Goal: Task Accomplishment & Management: Use online tool/utility

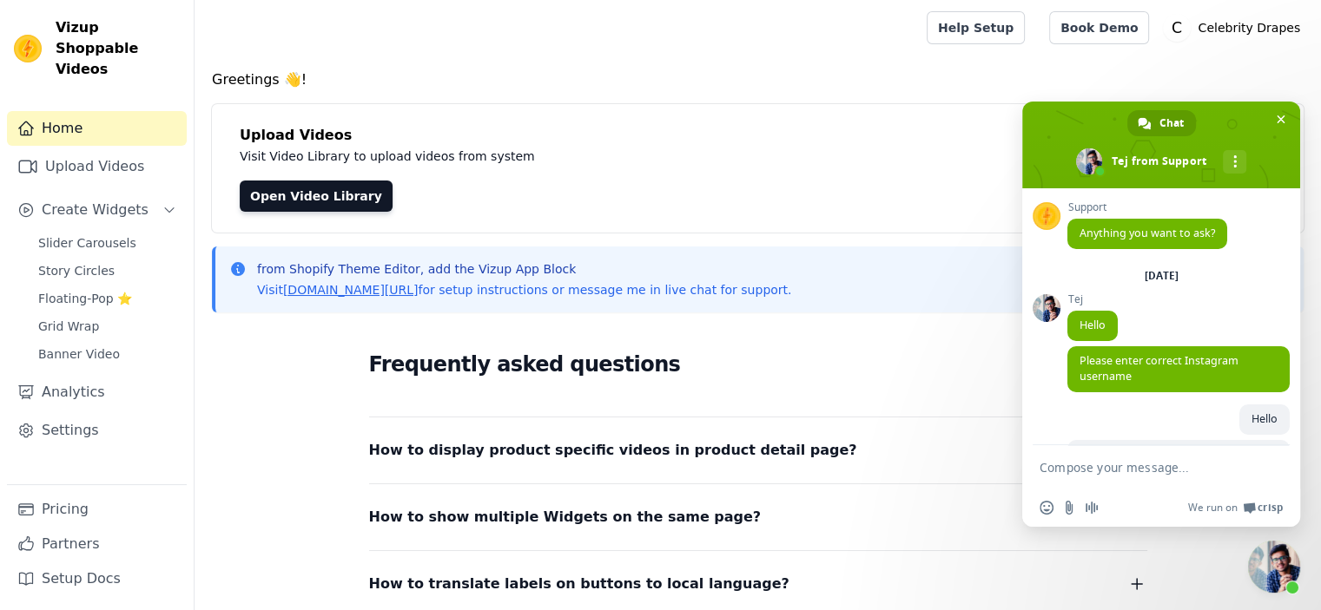
scroll to position [486, 0]
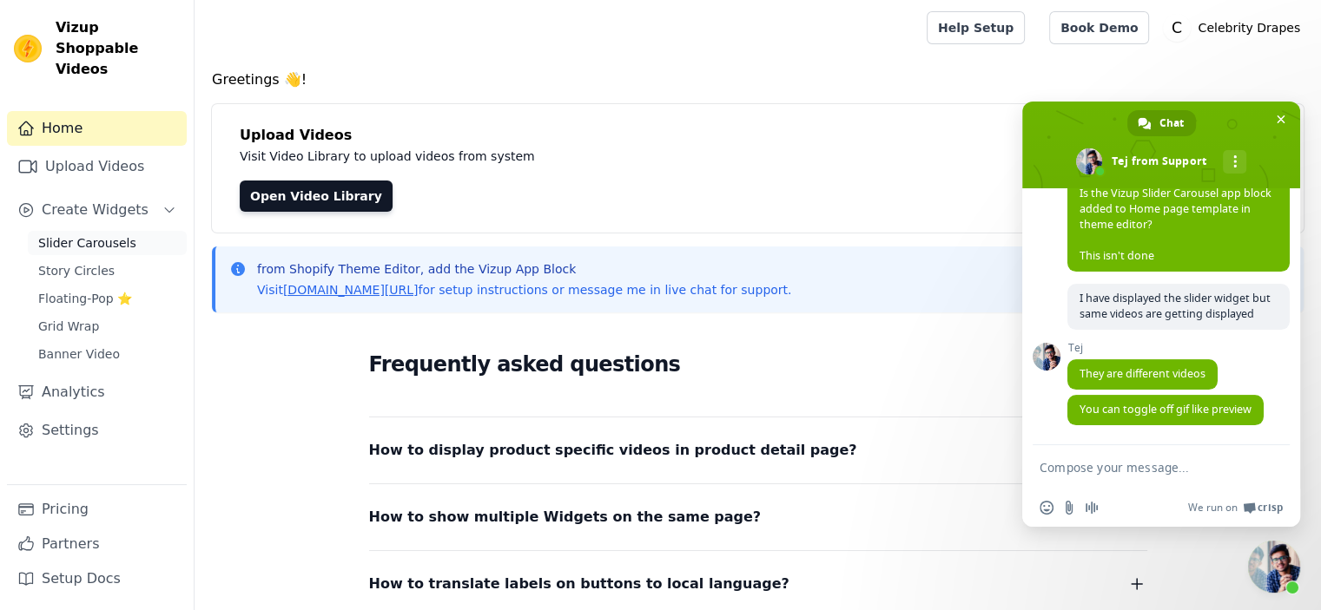
click at [81, 234] on span "Slider Carousels" at bounding box center [87, 242] width 98 height 17
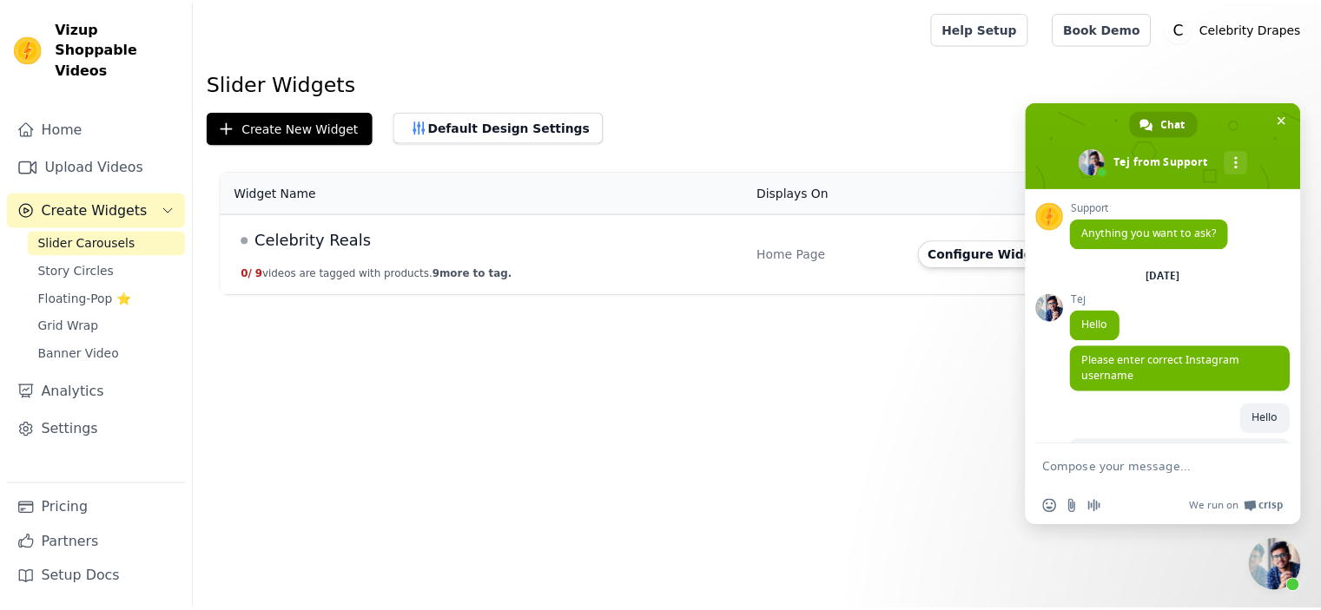
scroll to position [486, 0]
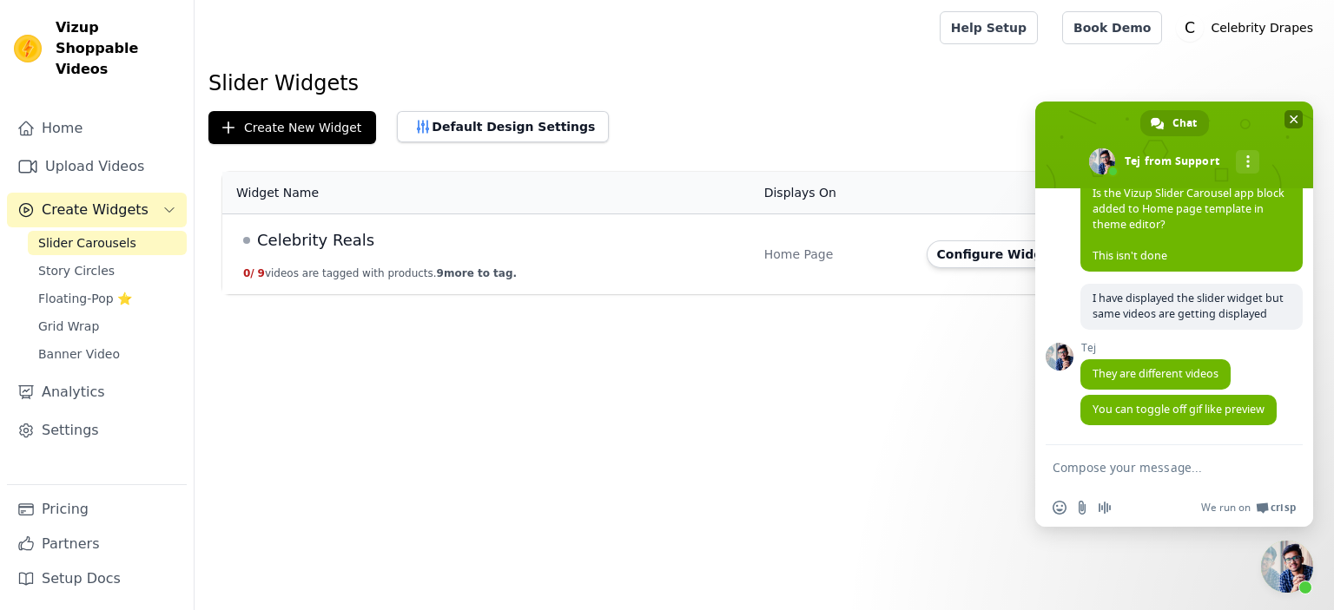
click at [1292, 120] on span "Close chat" at bounding box center [1293, 119] width 9 height 9
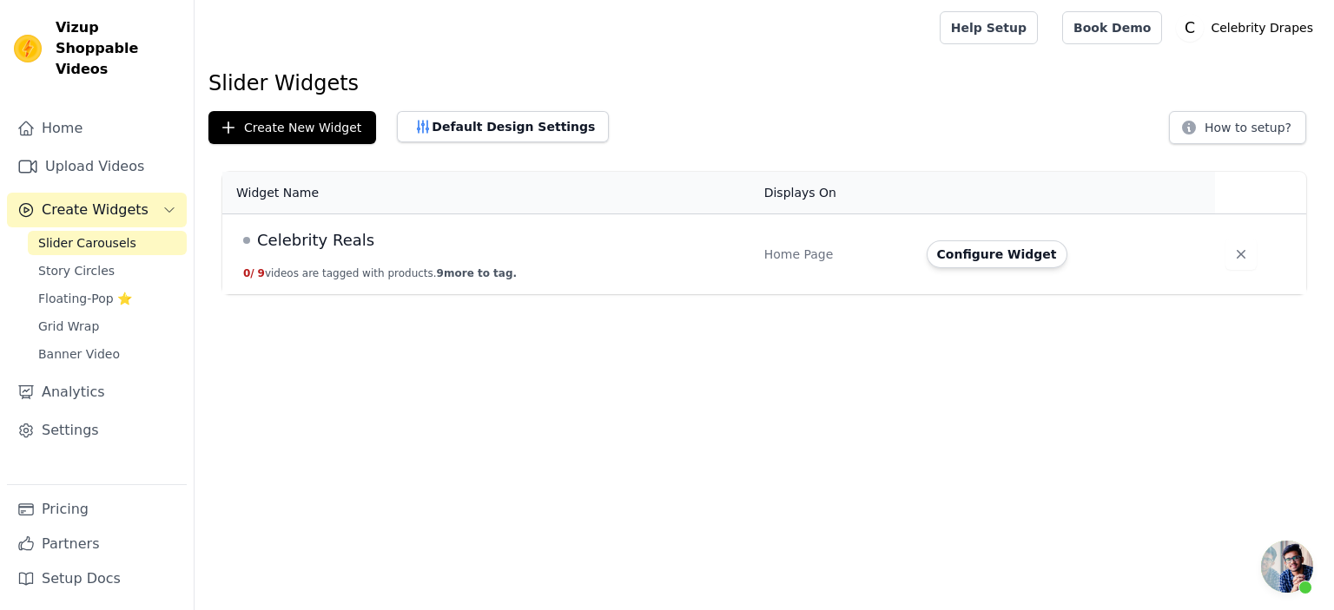
click at [312, 240] on span "Celebrity Reals" at bounding box center [315, 240] width 117 height 24
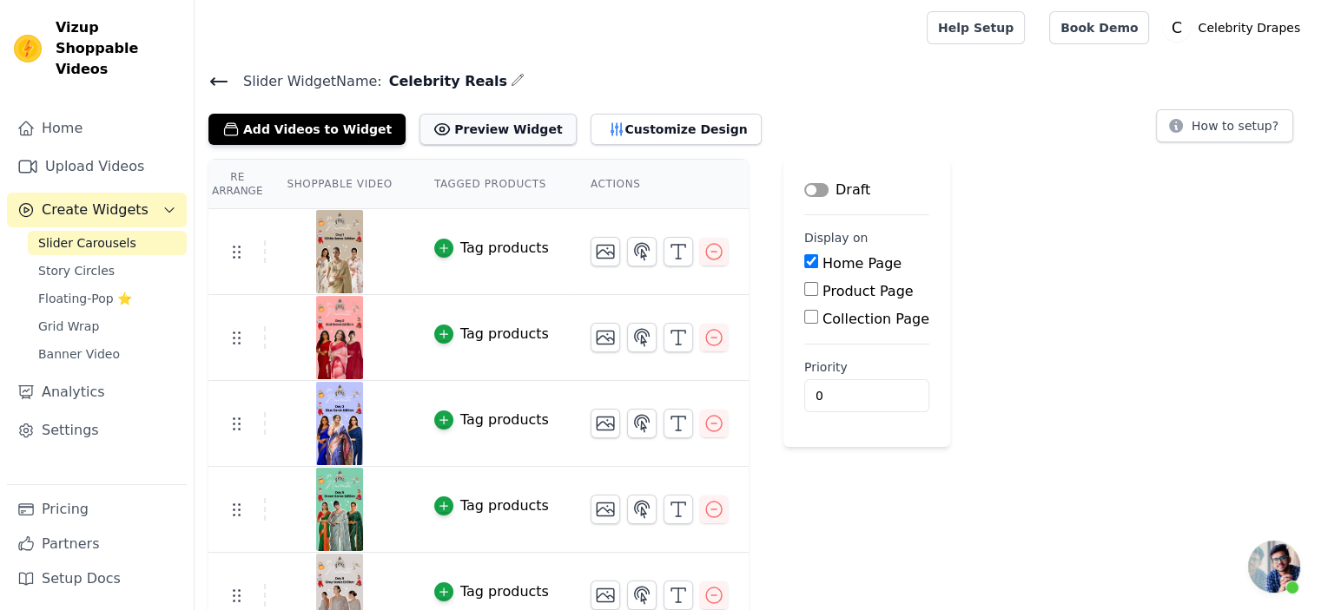
click at [446, 129] on button "Preview Widget" at bounding box center [497, 129] width 156 height 31
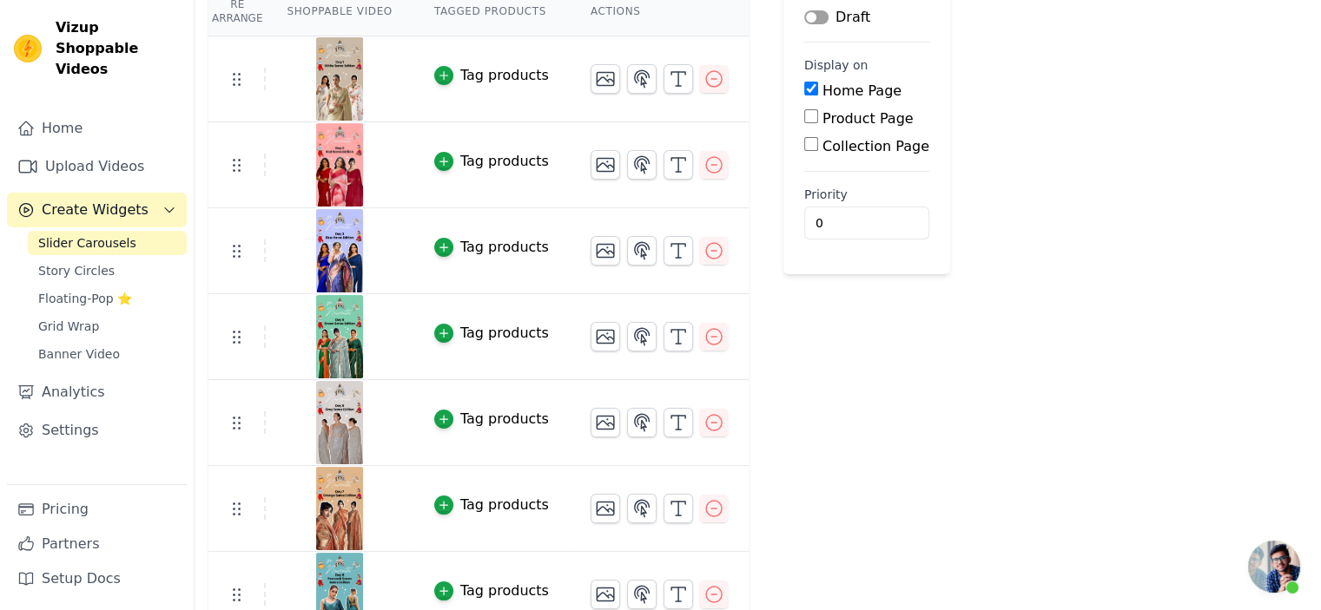
scroll to position [109, 0]
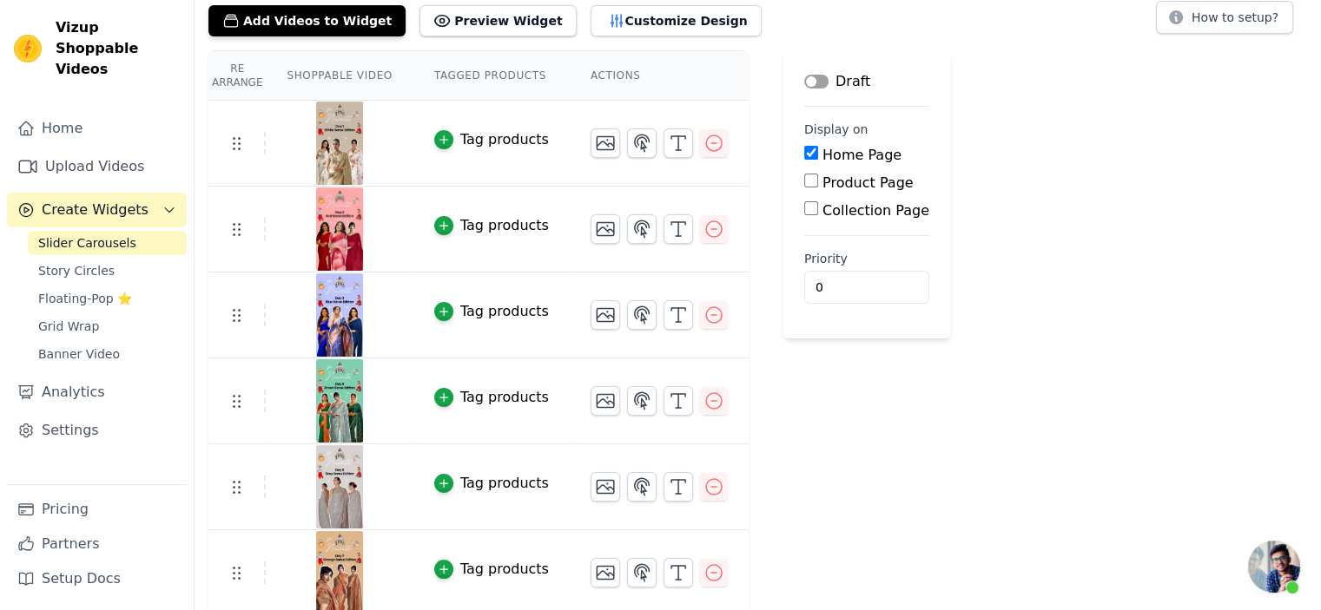
click at [878, 388] on div "Label Draft Display on Home Page Product Page Collection Page Priority 0" at bounding box center [866, 462] width 167 height 824
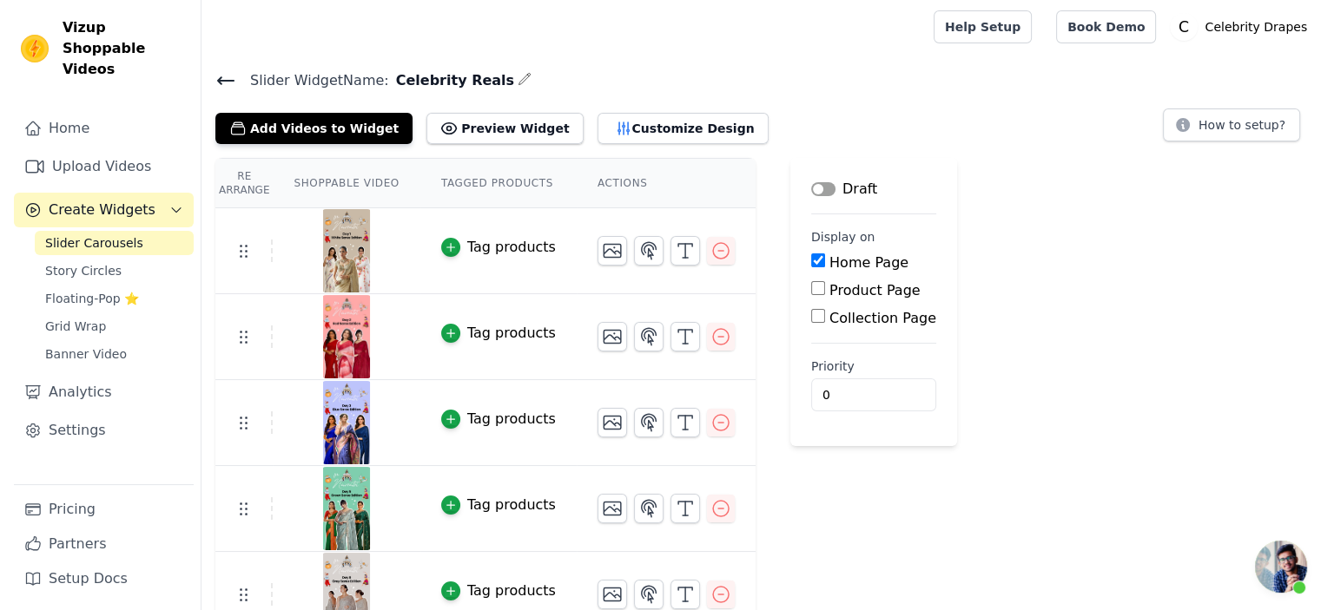
scroll to position [0, 0]
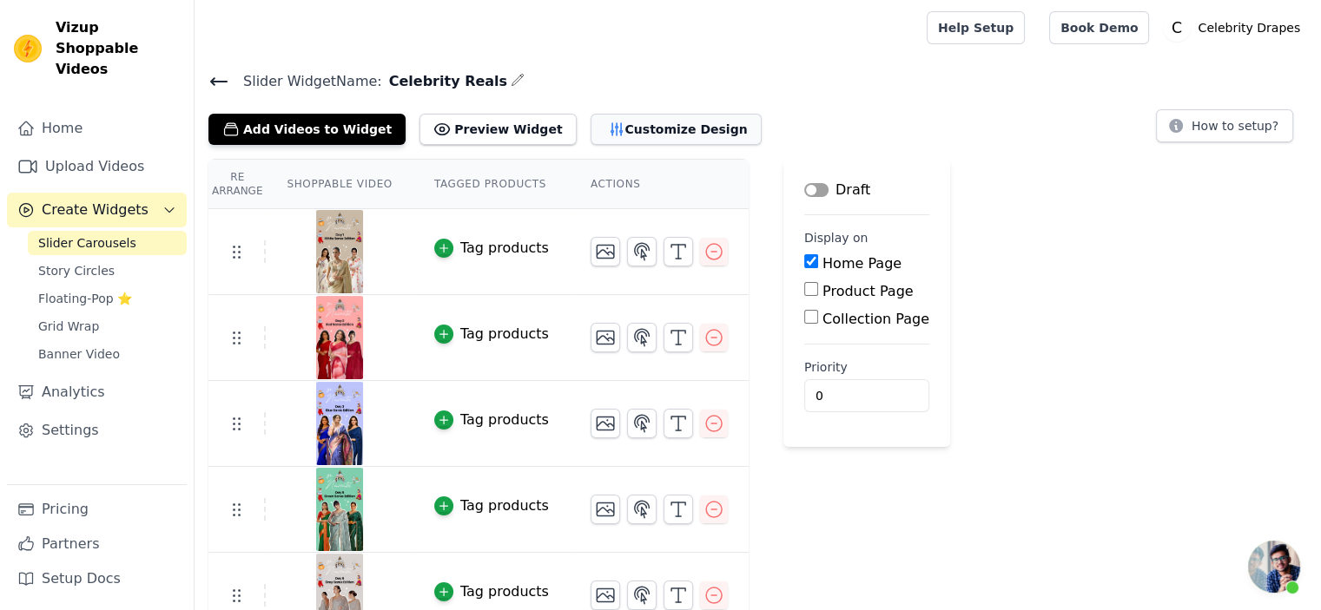
click at [636, 130] on button "Customize Design" at bounding box center [675, 129] width 171 height 31
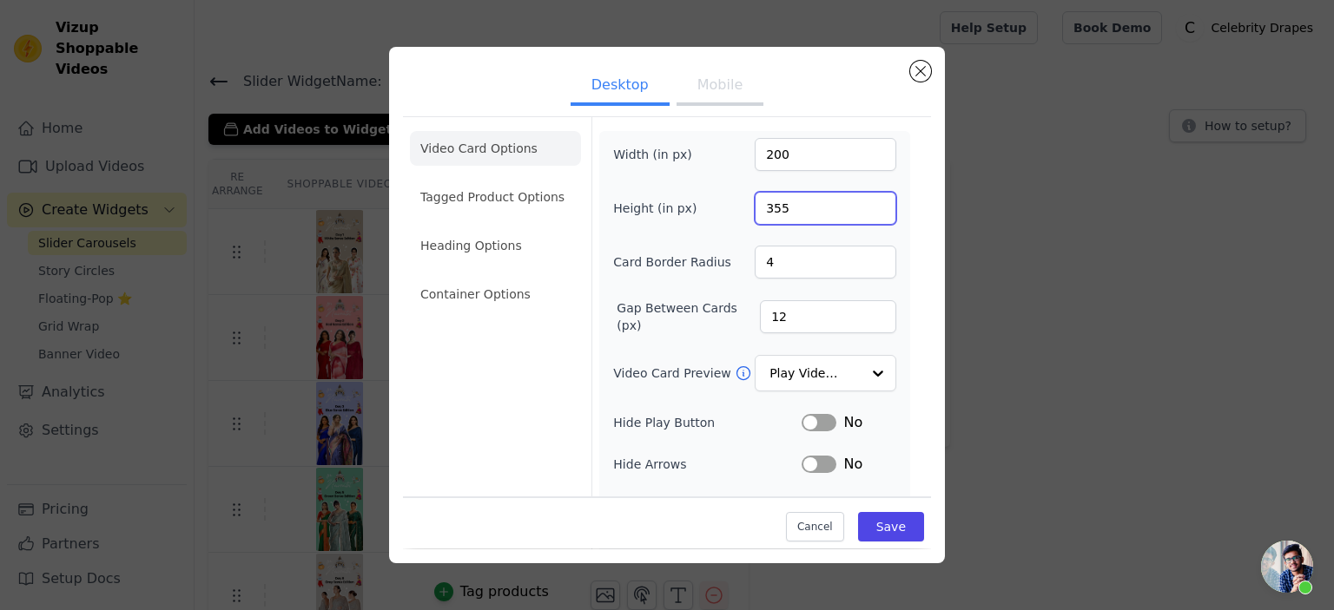
drag, startPoint x: 783, startPoint y: 208, endPoint x: 736, endPoint y: 208, distance: 46.9
click at [736, 208] on div "Height (in px) 355" at bounding box center [754, 208] width 283 height 33
type input "350"
click at [709, 181] on div "Width (in px) 200 Height (in px) 350 Card Border Radius 4 Gap Between Cards (px…" at bounding box center [754, 397] width 283 height 518
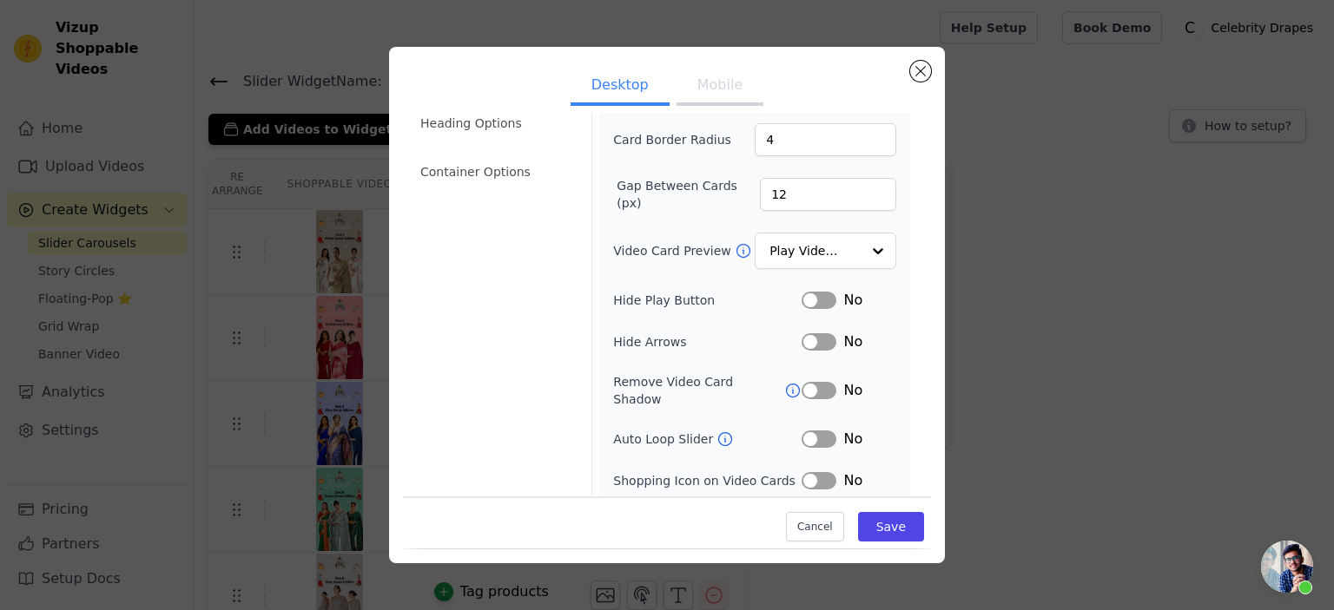
scroll to position [154, 0]
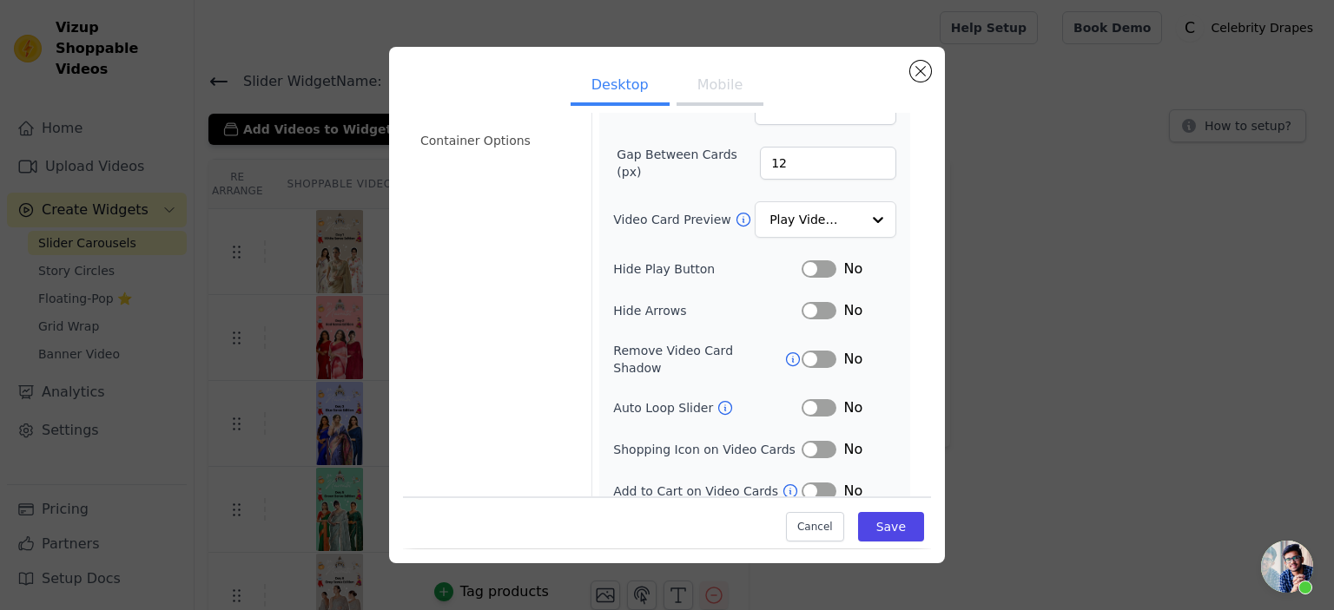
click at [807, 399] on button "Label" at bounding box center [818, 407] width 35 height 17
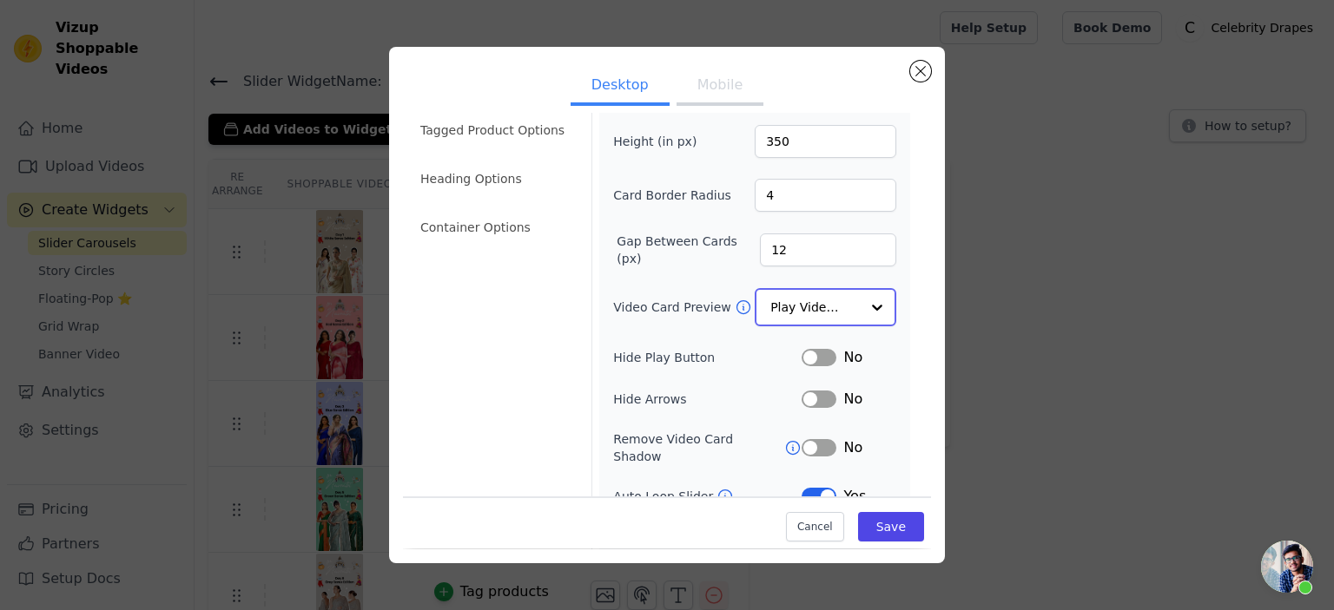
click at [799, 312] on input "Video Card Preview" at bounding box center [814, 307] width 89 height 35
drag, startPoint x: 781, startPoint y: 249, endPoint x: 745, endPoint y: 249, distance: 35.6
click at [760, 249] on input "12" at bounding box center [828, 250] width 136 height 33
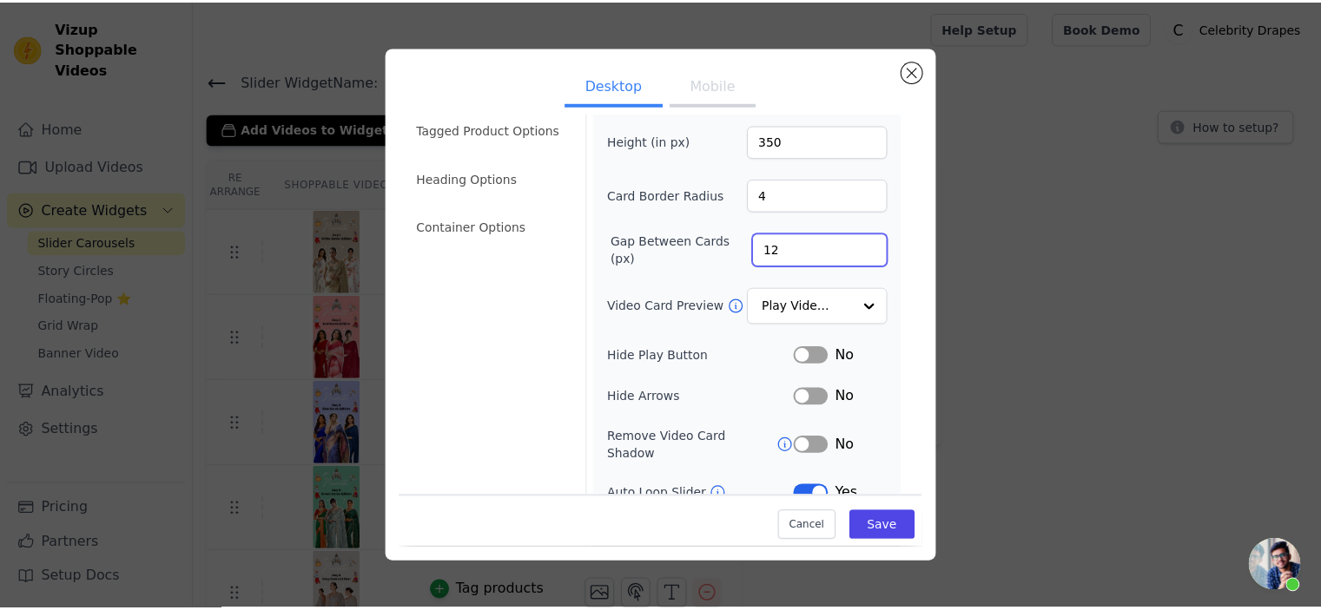
scroll to position [0, 0]
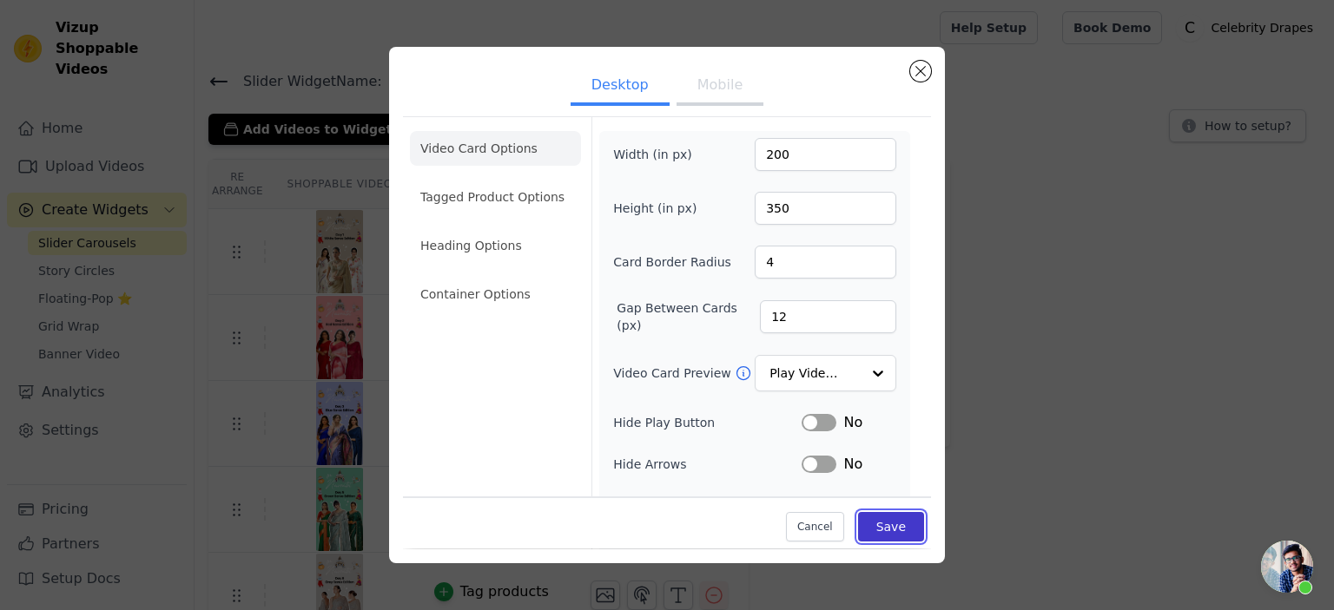
click at [889, 524] on button "Save" at bounding box center [891, 528] width 66 height 30
